Goal: Complete application form: Complete application form

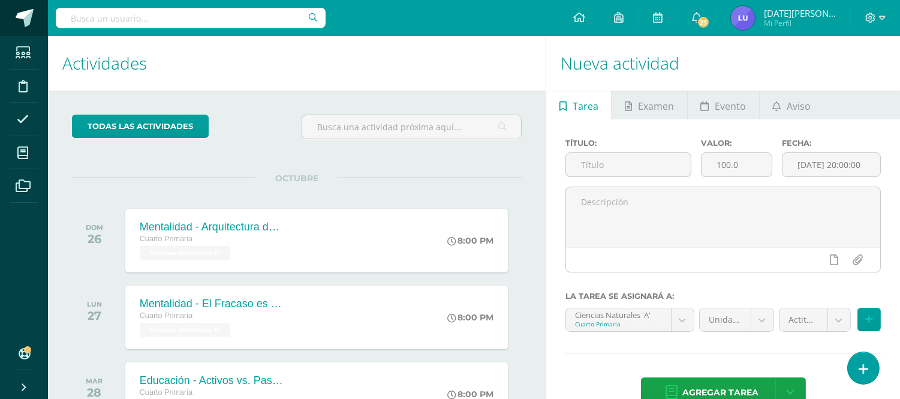
click at [25, 22] on span at bounding box center [25, 18] width 18 height 18
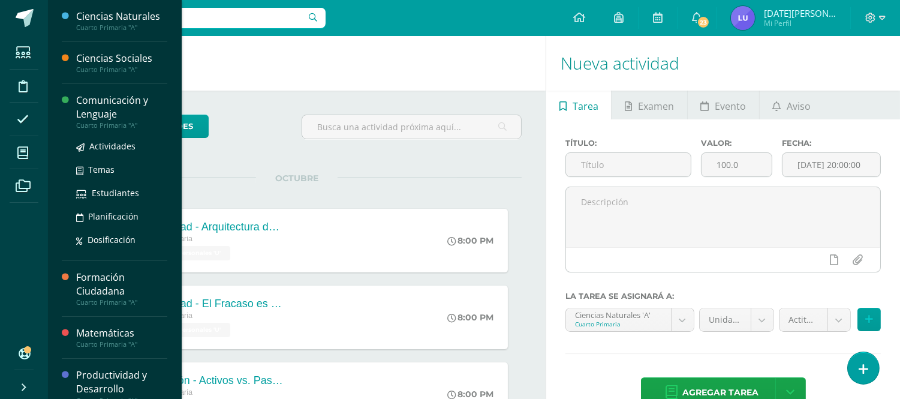
click at [81, 117] on div "Comunicación y Lenguaje" at bounding box center [121, 108] width 91 height 28
click at [78, 121] on div "Cuarto Primaria "A"" at bounding box center [121, 125] width 91 height 8
click at [97, 109] on div "Comunicación y Lenguaje" at bounding box center [121, 108] width 91 height 28
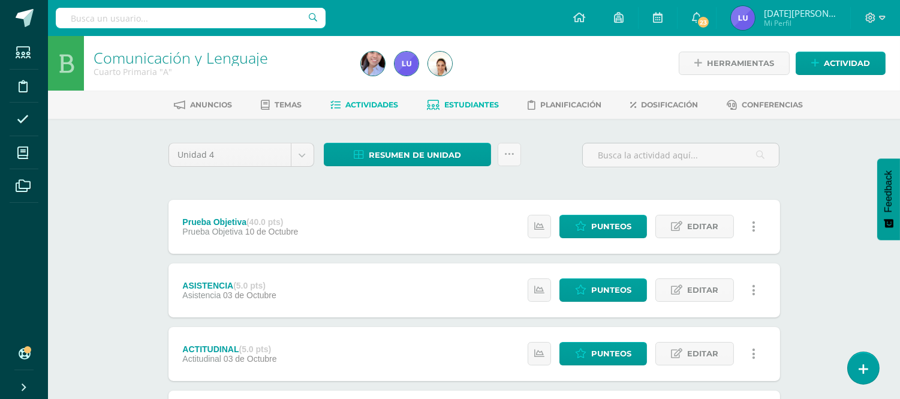
click at [452, 106] on span "Estudiantes" at bounding box center [471, 104] width 55 height 9
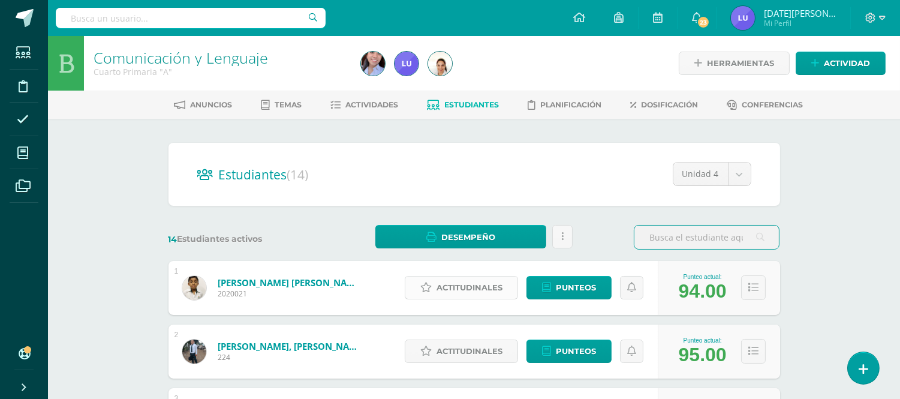
click at [498, 293] on span "Actitudinales" at bounding box center [470, 288] width 66 height 22
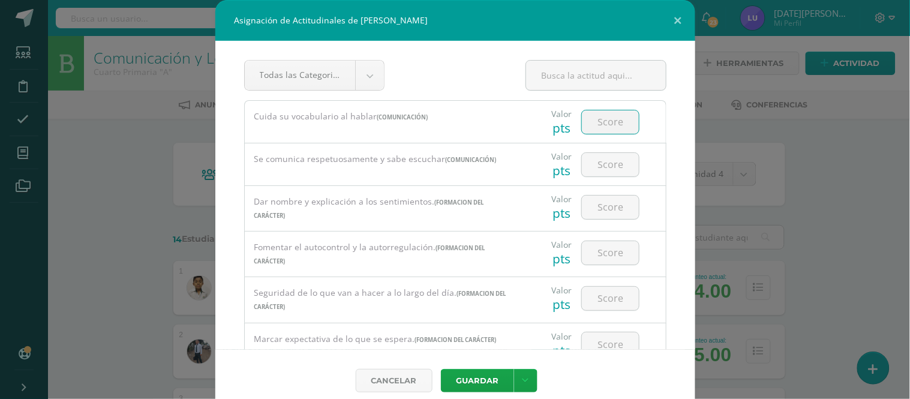
click at [620, 124] on input "number" at bounding box center [610, 121] width 57 height 23
drag, startPoint x: 614, startPoint y: 127, endPoint x: 579, endPoint y: 120, distance: 35.5
click at [582, 120] on input "100" at bounding box center [610, 121] width 57 height 23
type input "100"
click at [607, 170] on input "number" at bounding box center [610, 164] width 57 height 23
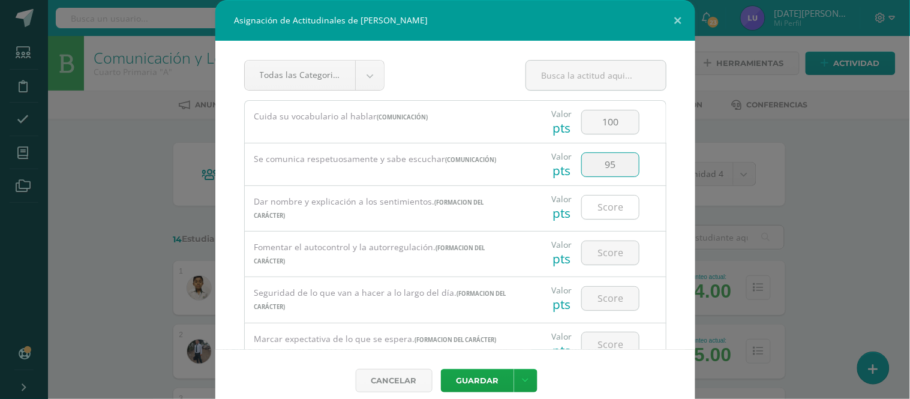
click at [603, 206] on input "number" at bounding box center [610, 207] width 57 height 23
drag, startPoint x: 606, startPoint y: 169, endPoint x: 594, endPoint y: 163, distance: 13.4
click at [597, 163] on input "95" at bounding box center [610, 164] width 57 height 23
drag, startPoint x: 591, startPoint y: 161, endPoint x: 579, endPoint y: 159, distance: 11.5
click at [582, 159] on input "95" at bounding box center [610, 164] width 57 height 23
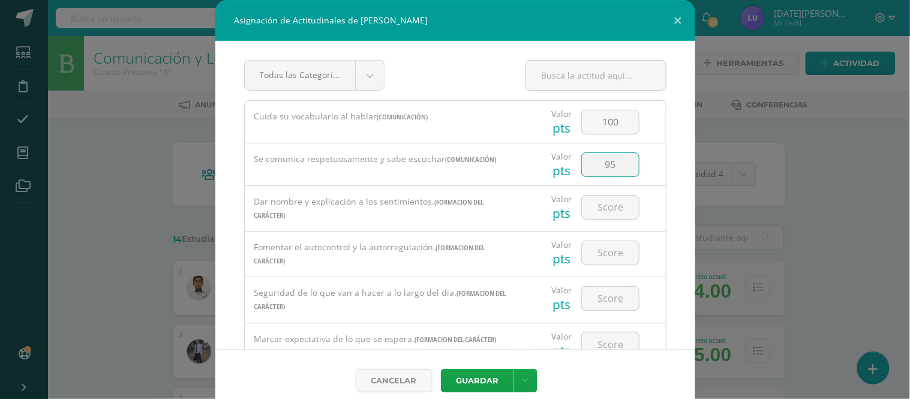
drag, startPoint x: 579, startPoint y: 160, endPoint x: 607, endPoint y: 169, distance: 29.6
click at [607, 169] on input "95" at bounding box center [610, 164] width 57 height 23
drag, startPoint x: 602, startPoint y: 166, endPoint x: 582, endPoint y: 158, distance: 20.7
click at [582, 158] on input "8" at bounding box center [610, 164] width 57 height 23
type input "90"
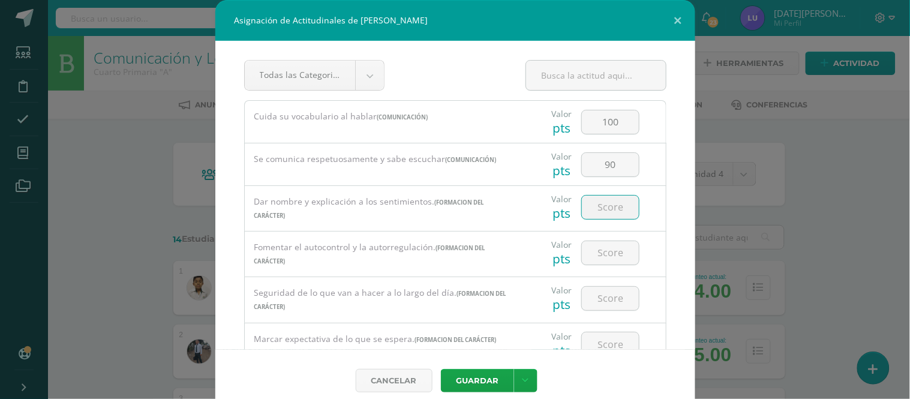
click at [603, 208] on input "number" at bounding box center [610, 207] width 57 height 23
click at [603, 211] on input "number" at bounding box center [610, 207] width 57 height 23
paste input "100"
type input "100"
click at [596, 244] on input "number" at bounding box center [610, 252] width 57 height 23
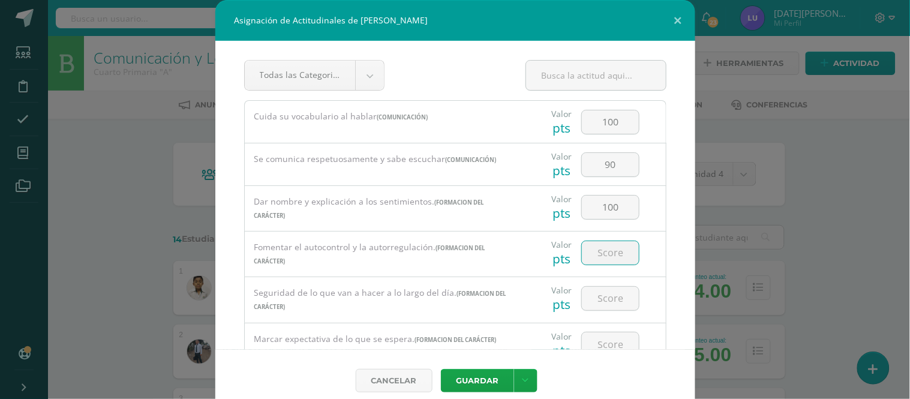
paste input "100"
type input "100"
click at [606, 301] on input "number" at bounding box center [610, 298] width 57 height 23
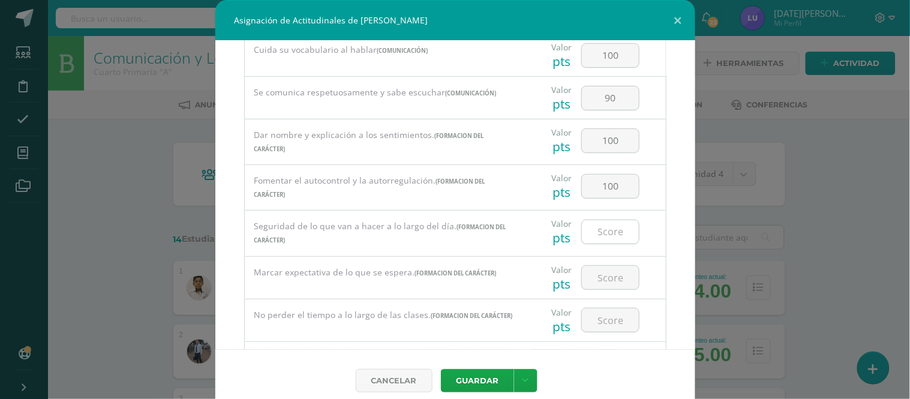
click at [606, 235] on input "number" at bounding box center [610, 231] width 57 height 23
type input "90"
click at [597, 269] on input "number" at bounding box center [610, 277] width 57 height 23
paste input "100"
click at [597, 323] on input "number" at bounding box center [610, 319] width 57 height 23
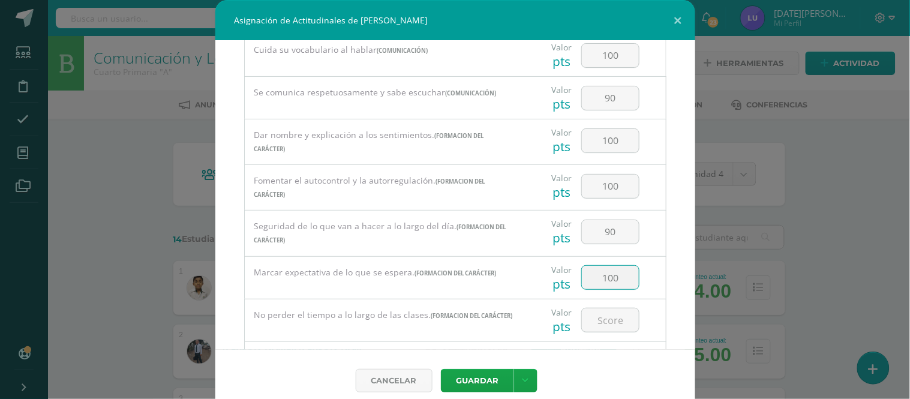
drag, startPoint x: 549, startPoint y: 272, endPoint x: 537, endPoint y: 272, distance: 11.4
click at [537, 272] on div "Valor pts 100" at bounding box center [595, 278] width 131 height 42
type input "90"
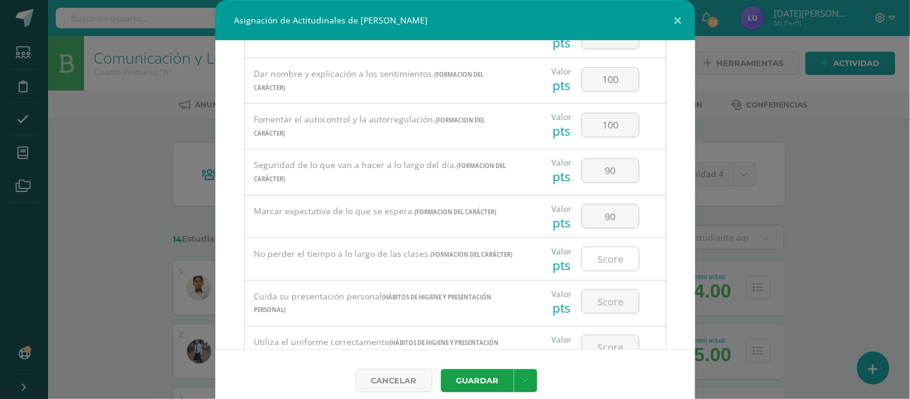
scroll to position [133, 0]
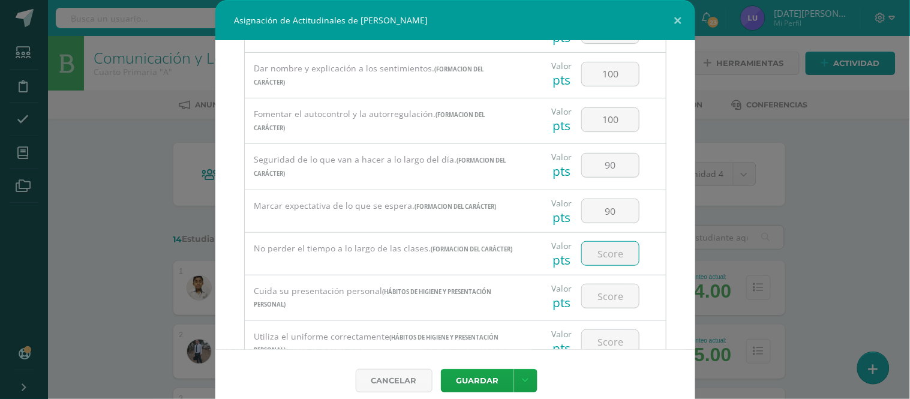
click at [608, 255] on input "number" at bounding box center [610, 253] width 57 height 23
type input "90"
click at [582, 301] on input "number" at bounding box center [610, 295] width 57 height 23
paste input "100"
type input "100"
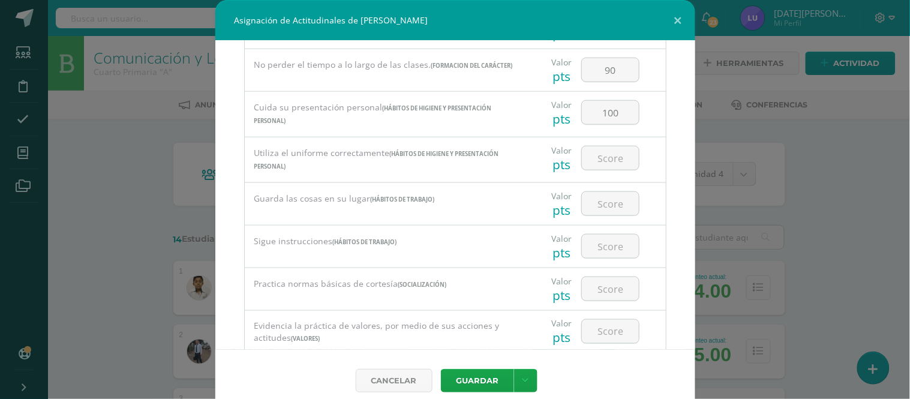
scroll to position [333, 0]
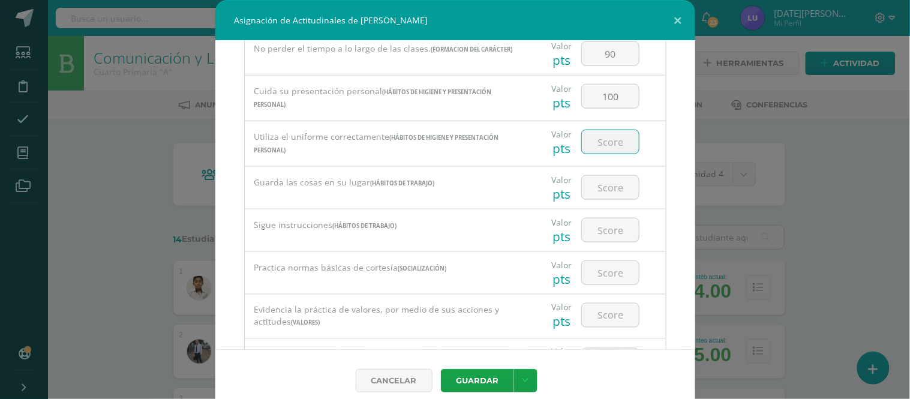
click at [606, 152] on input "number" at bounding box center [610, 141] width 57 height 23
paste input "100"
type input "100"
click at [601, 194] on input "number" at bounding box center [610, 187] width 57 height 23
paste input "100"
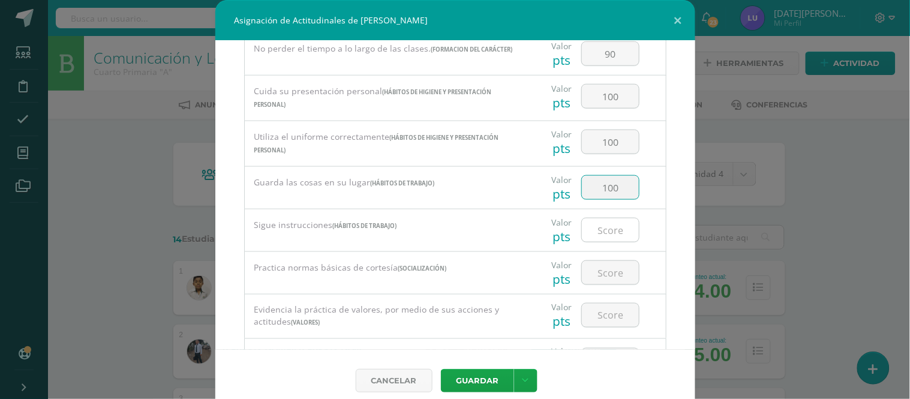
type input "100"
click at [597, 238] on input "number" at bounding box center [610, 229] width 57 height 23
type input "90"
click at [618, 281] on input "number" at bounding box center [610, 272] width 57 height 23
paste input "100"
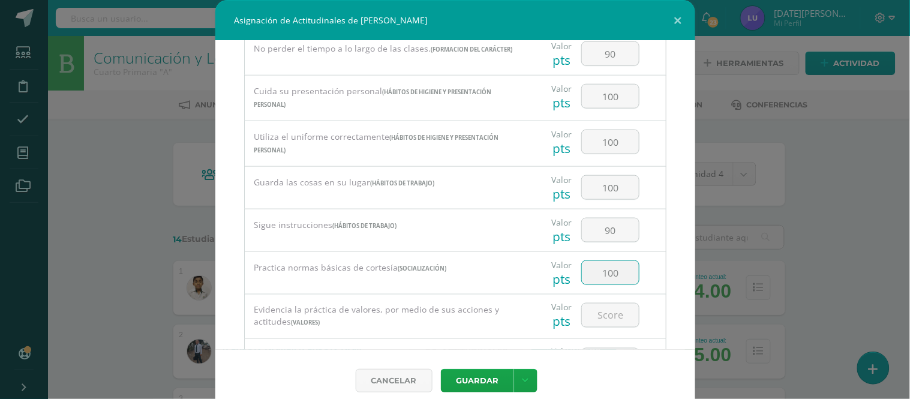
type input "100"
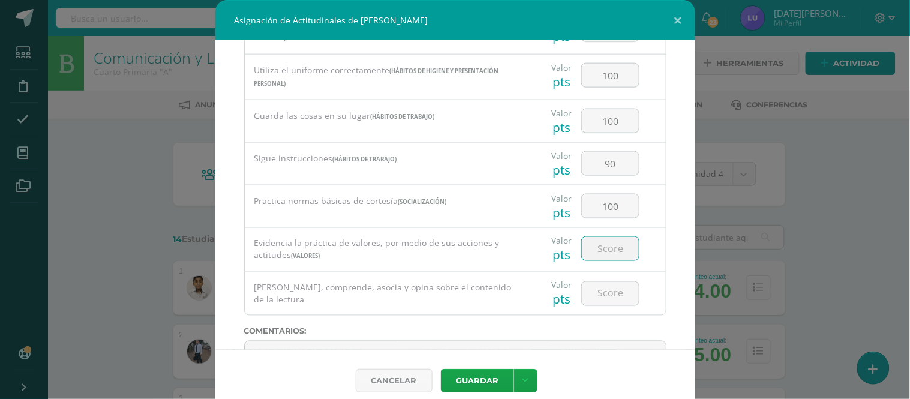
click at [611, 254] on input "number" at bounding box center [610, 248] width 57 height 23
type input "90"
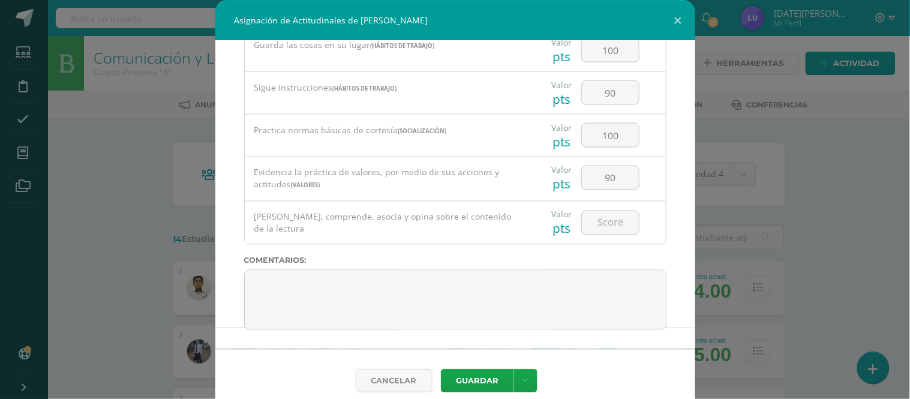
scroll to position [476, 0]
click at [594, 232] on input "number" at bounding box center [610, 222] width 57 height 23
type input "85"
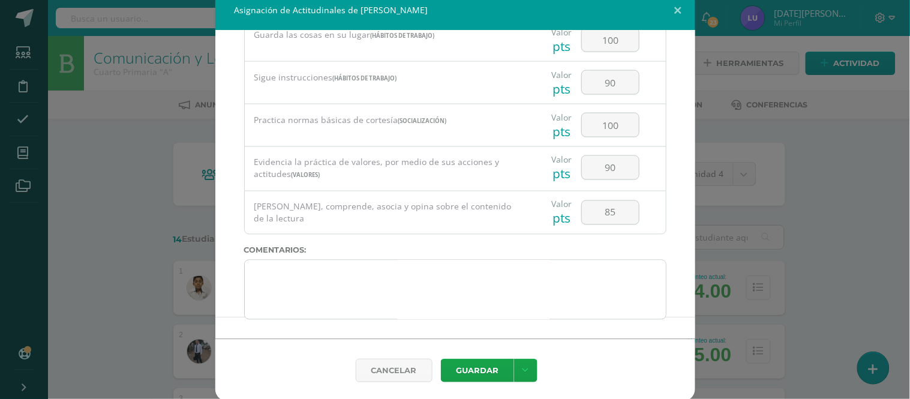
scroll to position [12, 0]
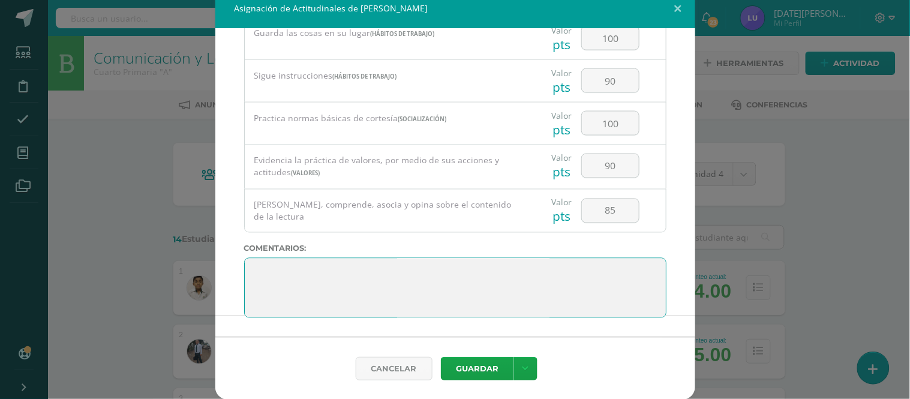
drag, startPoint x: 500, startPoint y: 312, endPoint x: 211, endPoint y: 258, distance: 294.1
click at [215, 258] on div "Todas las Categorias Todas las Categorias Hábitos de trabajo Comunicación Hábit…" at bounding box center [455, 183] width 480 height 308
paste textarea "3. Su disciplina y compromiso es el reflejo del trabajo y constancia en las act…"
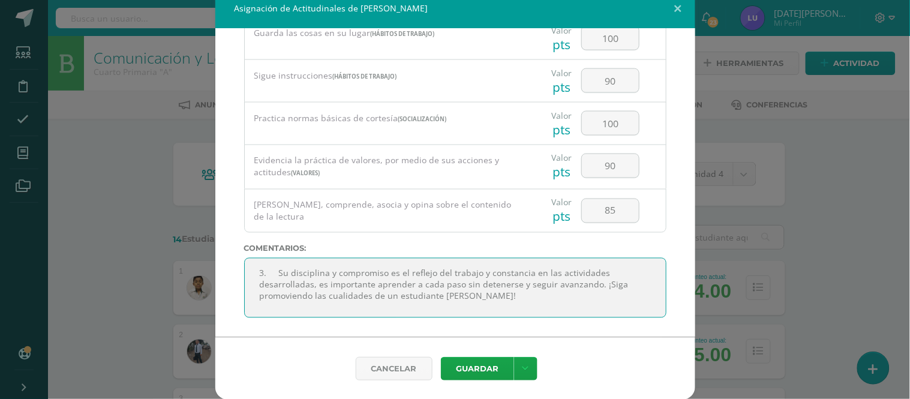
click at [273, 276] on textarea at bounding box center [455, 288] width 422 height 60
type textarea "Su disciplina y compromiso es el reflejo del trabajo y constancia en las activi…"
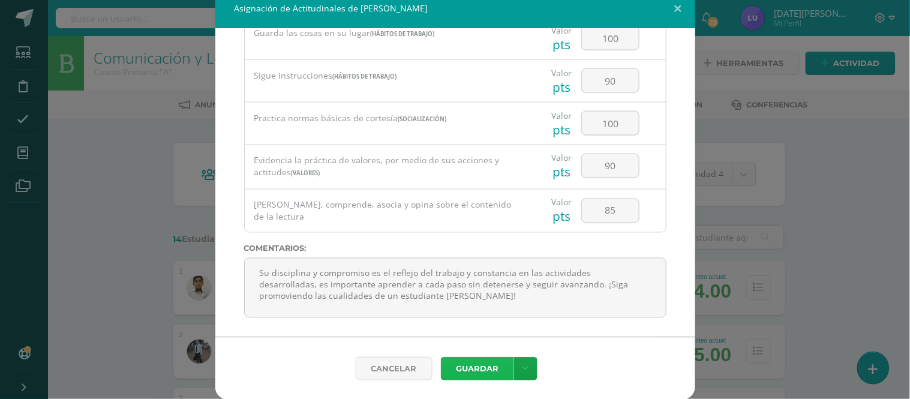
click at [492, 368] on button "Guardar" at bounding box center [477, 368] width 73 height 23
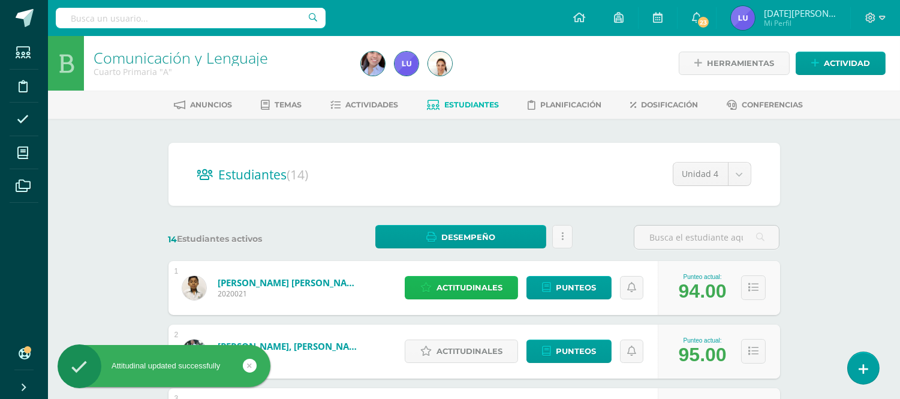
click at [476, 288] on span "Actitudinales" at bounding box center [470, 288] width 66 height 22
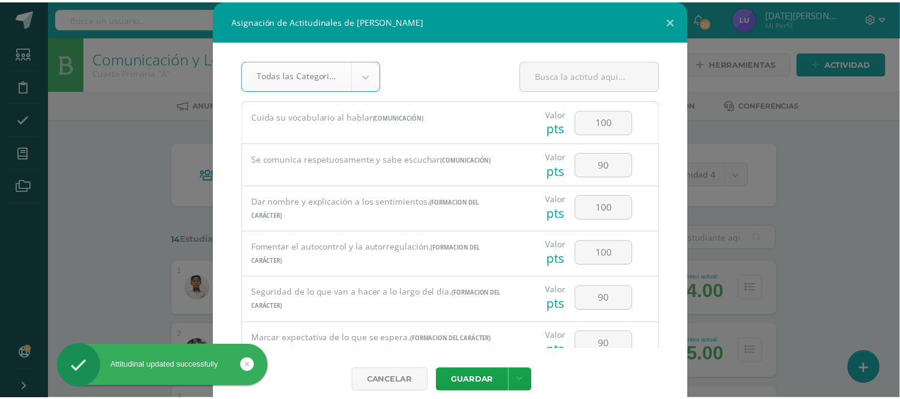
scroll to position [476, 0]
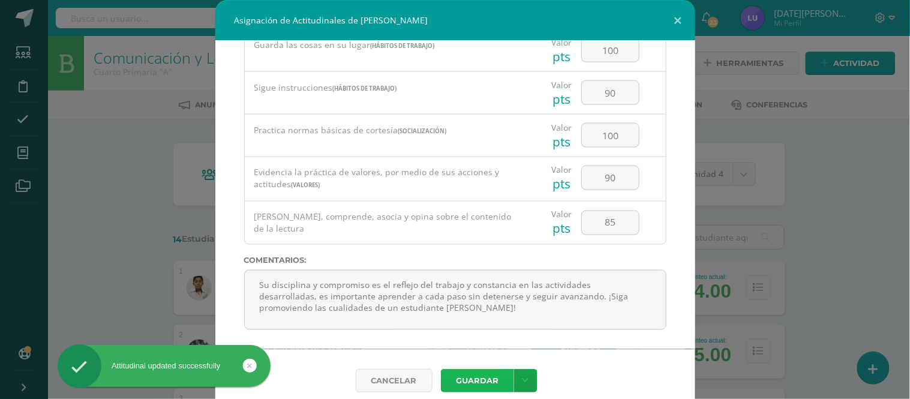
click at [480, 382] on button "Guardar" at bounding box center [477, 380] width 73 height 23
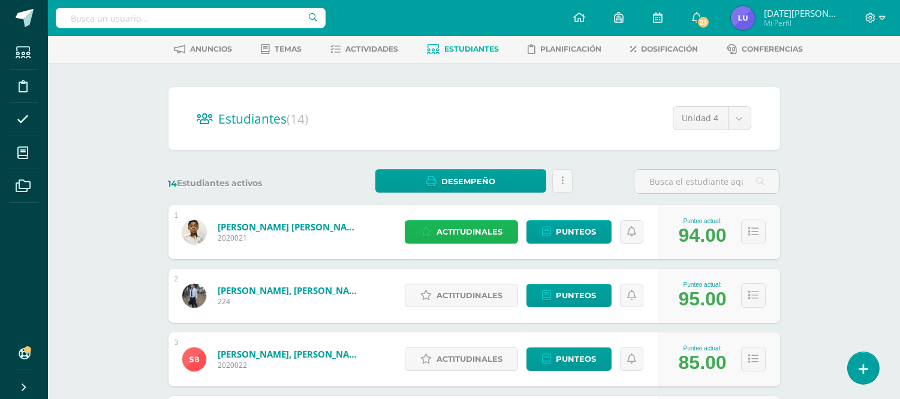
scroll to position [133, 0]
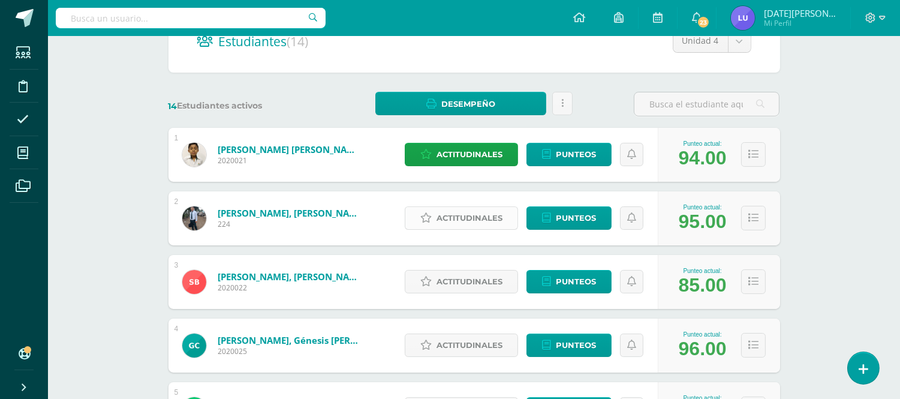
click at [465, 214] on span "Actitudinales" at bounding box center [470, 218] width 66 height 22
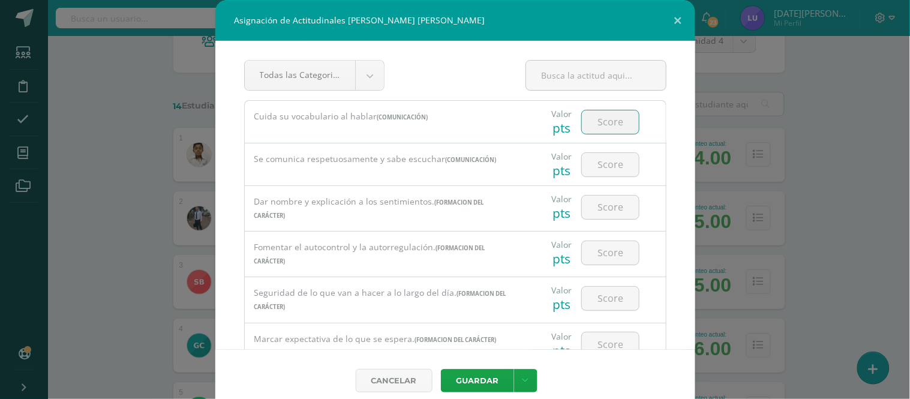
click at [608, 124] on input "number" at bounding box center [610, 121] width 57 height 23
drag, startPoint x: 608, startPoint y: 124, endPoint x: 571, endPoint y: 116, distance: 38.0
click at [582, 116] on input "100" at bounding box center [610, 121] width 57 height 23
type input "90"
click at [609, 161] on input "number" at bounding box center [610, 164] width 57 height 23
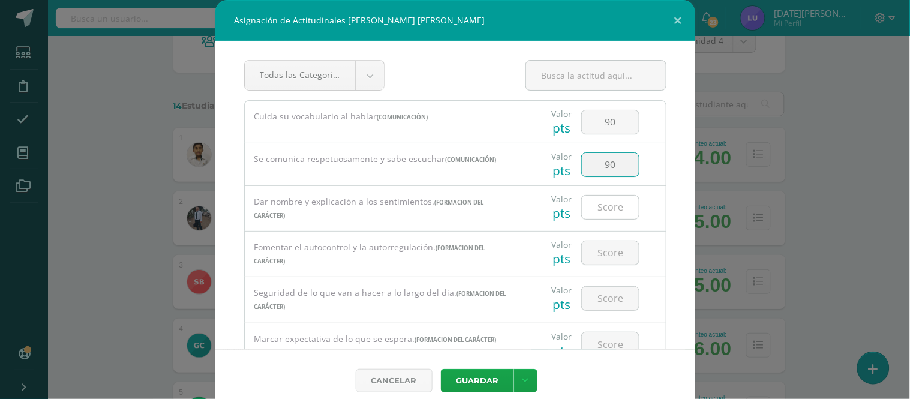
type input "90"
click at [604, 200] on input "number" at bounding box center [610, 207] width 57 height 23
paste input "100"
drag, startPoint x: 602, startPoint y: 208, endPoint x: 570, endPoint y: 203, distance: 32.2
click at [582, 203] on input "100" at bounding box center [610, 207] width 57 height 23
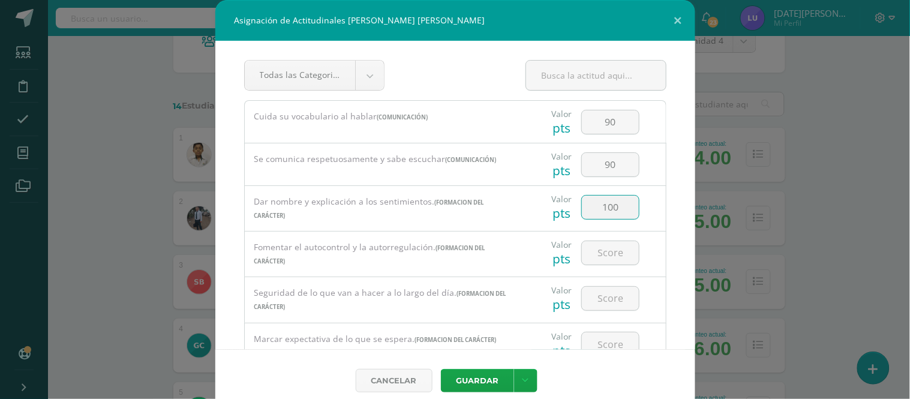
drag, startPoint x: 620, startPoint y: 210, endPoint x: 552, endPoint y: 197, distance: 68.5
click at [552, 197] on div "Valor pts 100" at bounding box center [595, 207] width 131 height 42
type input "90"
click at [606, 261] on input "number" at bounding box center [610, 252] width 57 height 23
click at [840, 99] on div "Asignación de Actitudinales de Anderson Isaí Alvarez Cornelio Todas las Categor…" at bounding box center [455, 205] width 900 height 411
